Goal: Task Accomplishment & Management: Complete application form

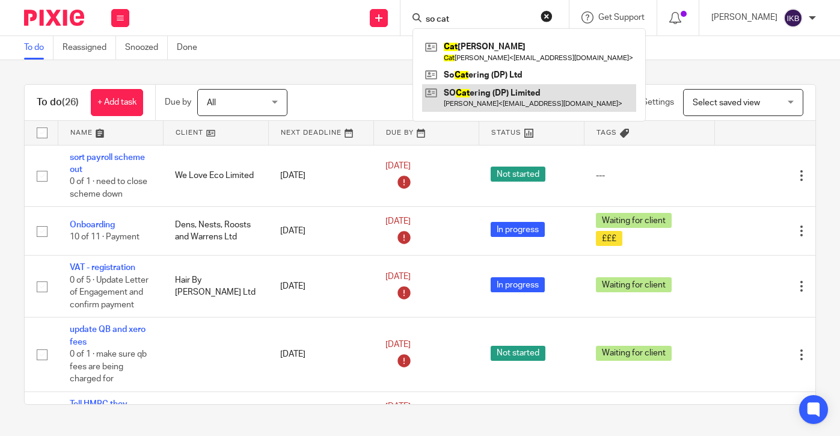
type input "so cat"
click at [480, 90] on link at bounding box center [529, 98] width 214 height 28
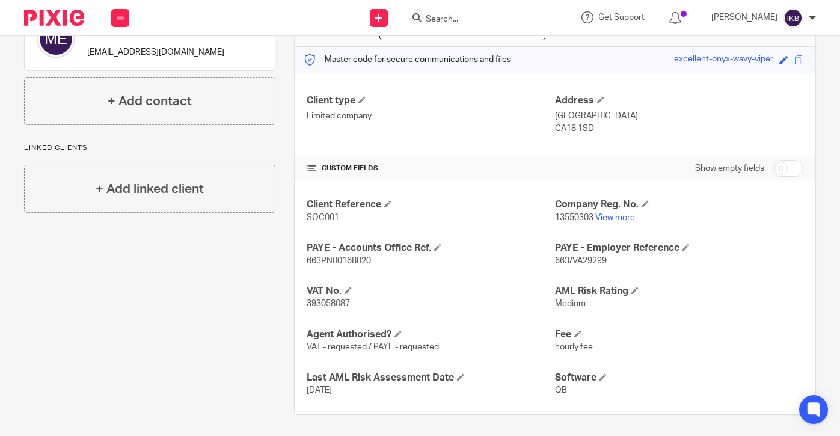
click at [328, 304] on span "393058087" at bounding box center [328, 304] width 43 height 8
copy span "393058087"
click at [370, 25] on link at bounding box center [379, 18] width 18 height 18
click at [351, 88] on link "Add client" at bounding box center [353, 91] width 74 height 17
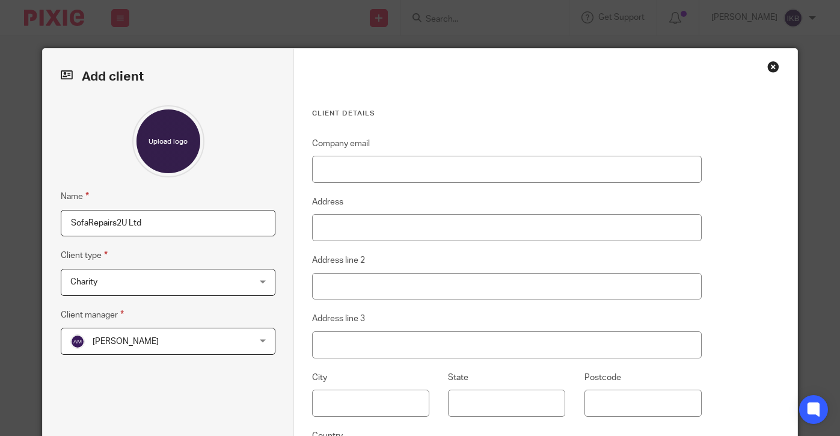
type input "SofaRepairs2U Ltd"
click at [188, 263] on fieldset "Client type Charity Charity Charity Individual Limited company Partnership PLC …" at bounding box center [168, 271] width 215 height 47
click at [187, 274] on span "Charity" at bounding box center [152, 281] width 164 height 25
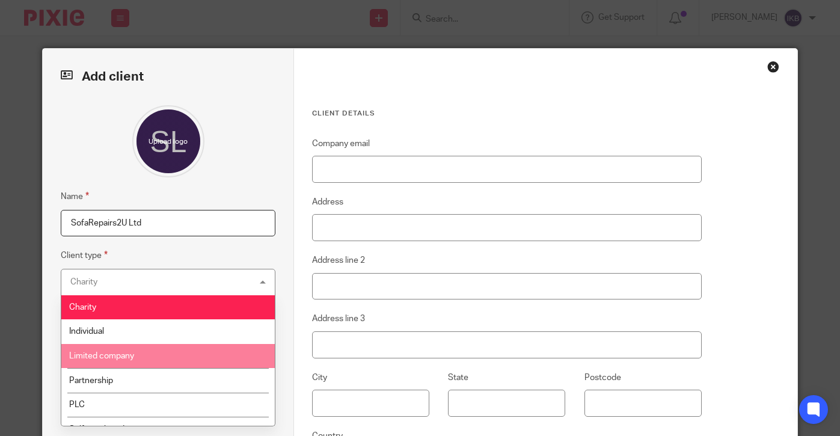
click at [169, 357] on li "Limited company" at bounding box center [168, 356] width 214 height 25
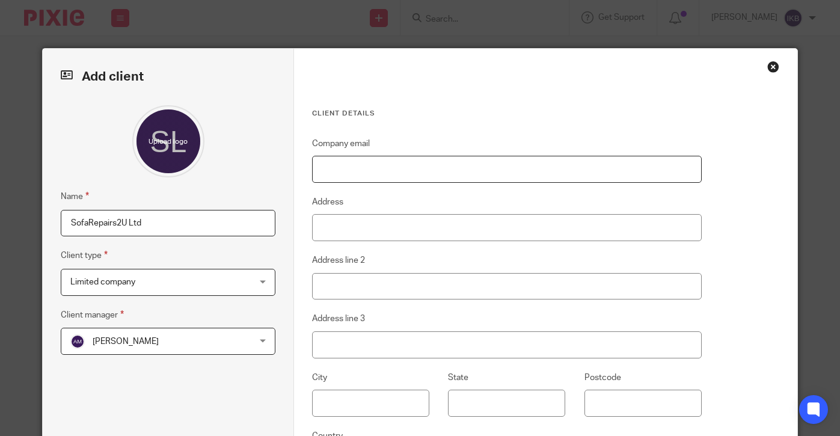
paste input "mailto:[EMAIL_ADDRESS][DOMAIN_NAME]"
click at [421, 111] on h3 "Client details" at bounding box center [506, 114] width 389 height 10
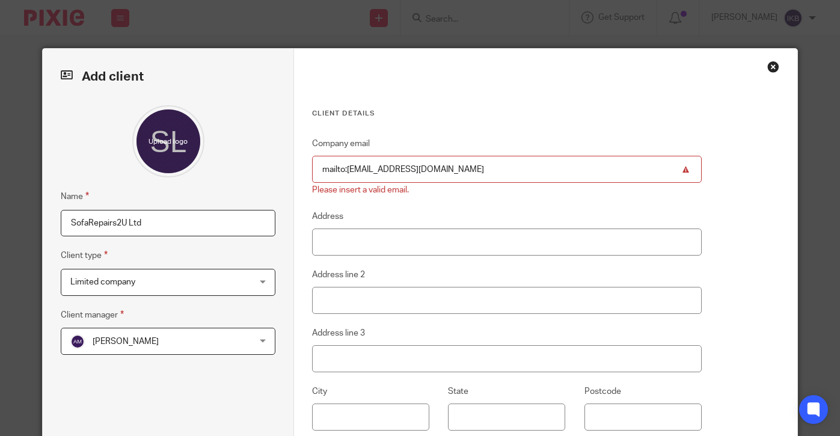
drag, startPoint x: 347, startPoint y: 168, endPoint x: 309, endPoint y: 168, distance: 37.9
click at [309, 168] on div "Client details Company email mailto:[EMAIL_ADDRESS][DOMAIN_NAME] Please insert …" at bounding box center [545, 312] width 503 height 526
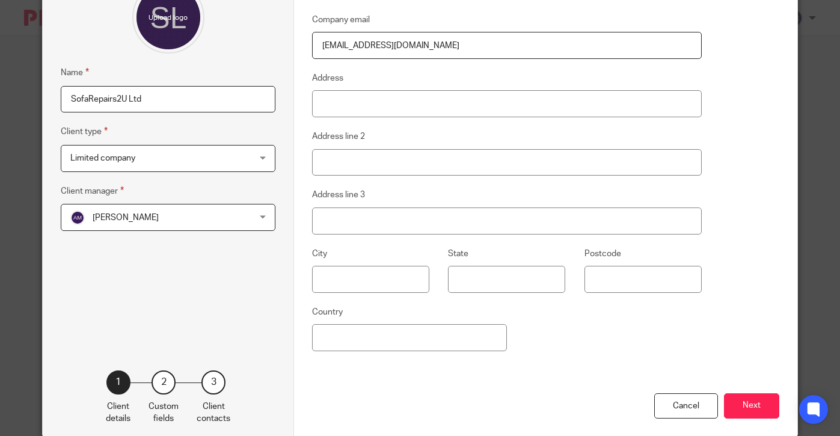
scroll to position [124, 0]
type input "[EMAIL_ADDRESS][DOMAIN_NAME]"
click at [730, 400] on button "Next" at bounding box center [751, 406] width 55 height 26
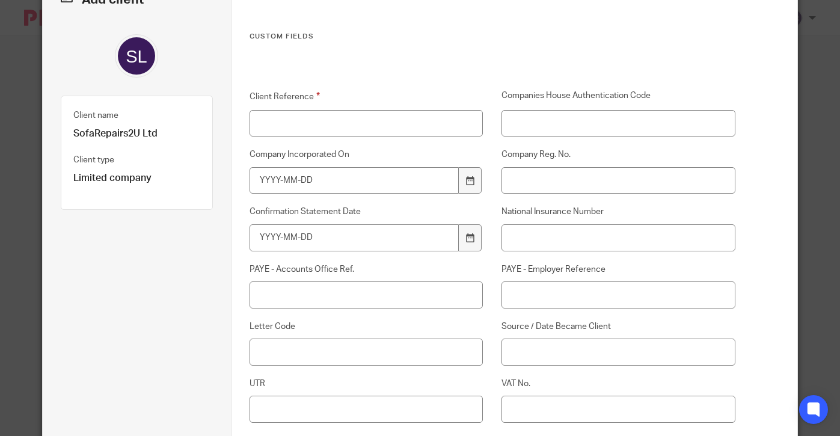
scroll to position [66, 0]
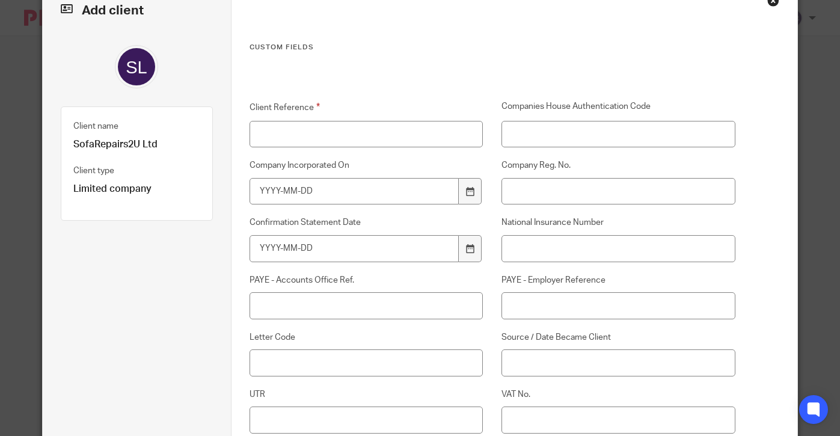
click at [576, 176] on div "Company Reg. No." at bounding box center [609, 181] width 253 height 45
paste input "15128553"
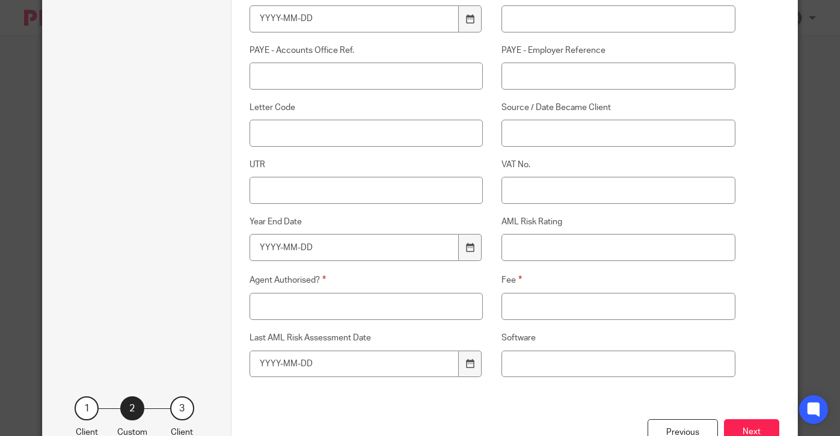
scroll to position [302, 0]
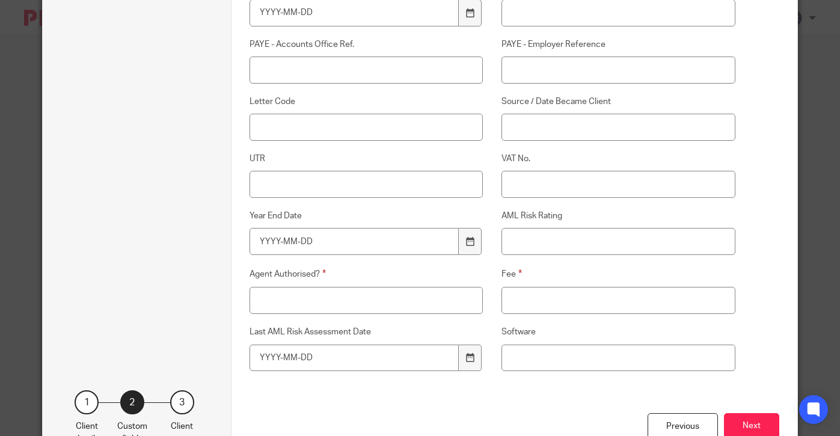
type input "15128553"
click at [539, 303] on input "Fee" at bounding box center [618, 300] width 233 height 27
type input "invoice"
click at [420, 299] on input "Agent Authorised?" at bounding box center [366, 300] width 233 height 27
